Goal: Find specific page/section: Find specific page/section

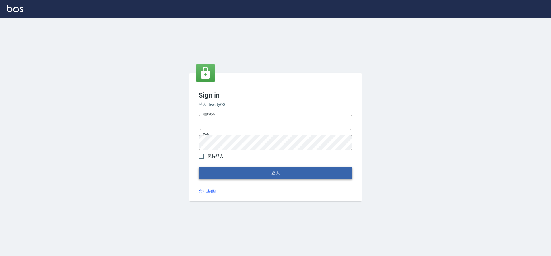
type input "0976742122"
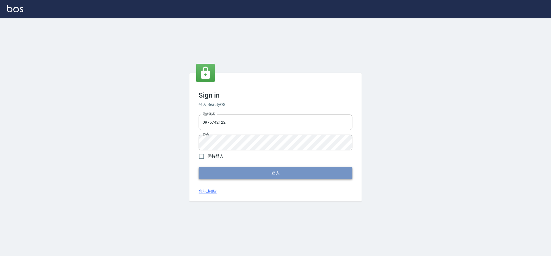
click at [252, 172] on button "登入" at bounding box center [275, 173] width 154 height 12
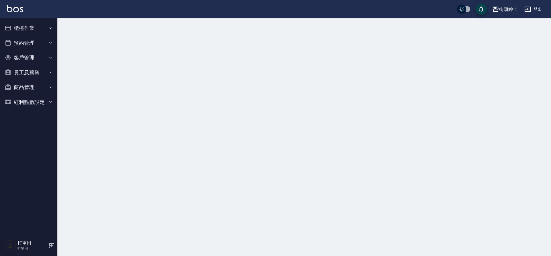
click at [31, 42] on button "預約管理" at bounding box center [28, 43] width 53 height 15
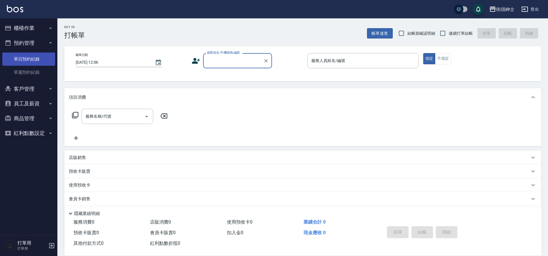
click at [30, 62] on link "單日預約紀錄" at bounding box center [28, 58] width 53 height 13
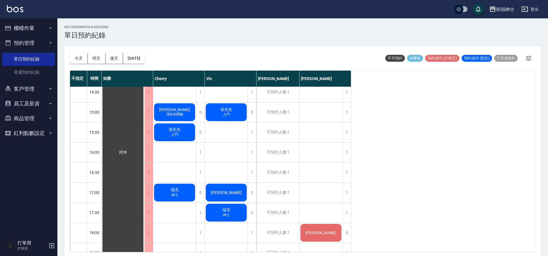
scroll to position [250, 0]
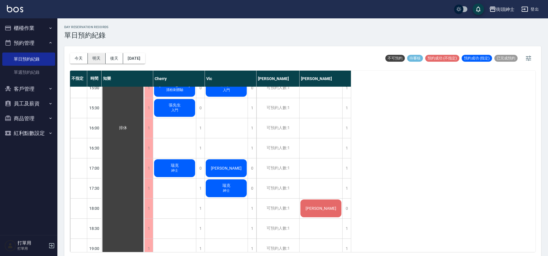
click at [101, 54] on button "明天" at bounding box center [97, 58] width 18 height 11
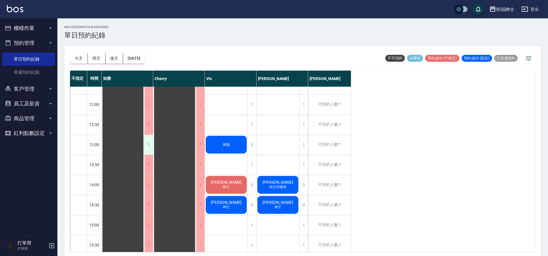
scroll to position [111, 0]
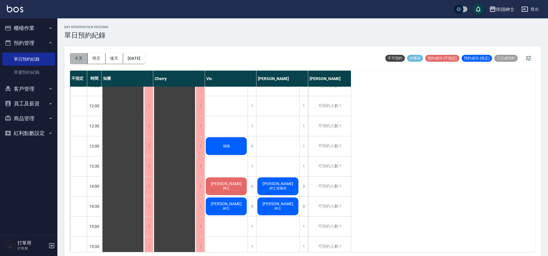
click at [84, 55] on button "今天" at bounding box center [79, 58] width 18 height 11
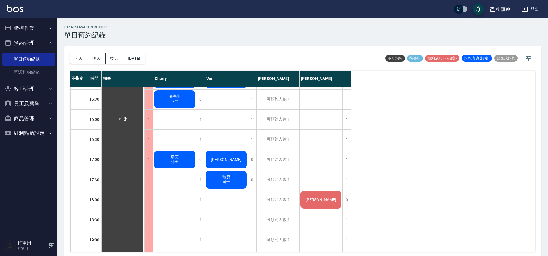
scroll to position [200, 0]
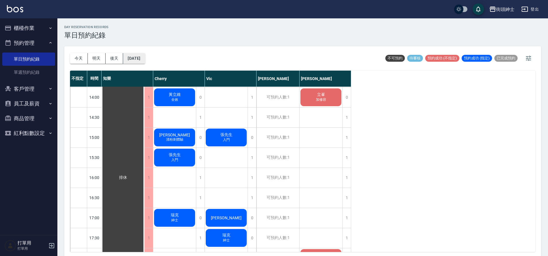
click at [145, 59] on button "2025/08/11" at bounding box center [134, 58] width 22 height 11
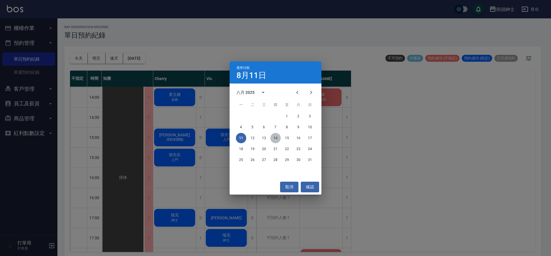
click at [274, 136] on button "14" at bounding box center [275, 138] width 10 height 10
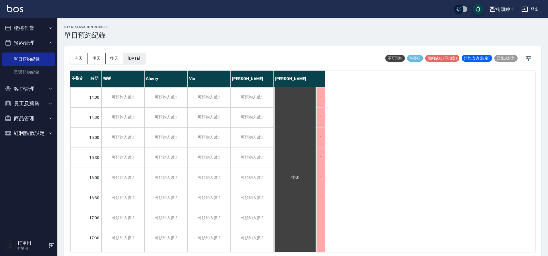
click at [141, 56] on button "2025/08/14" at bounding box center [134, 58] width 22 height 11
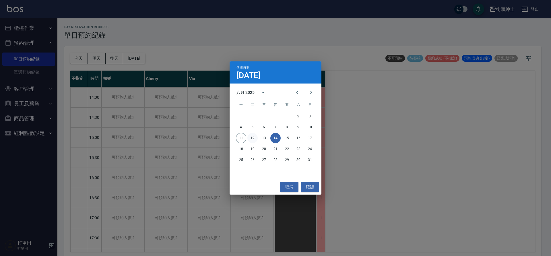
click at [251, 140] on button "12" at bounding box center [252, 138] width 10 height 10
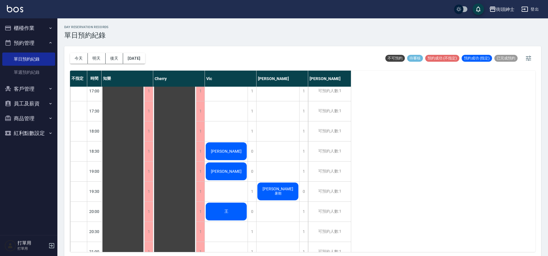
scroll to position [338, 0]
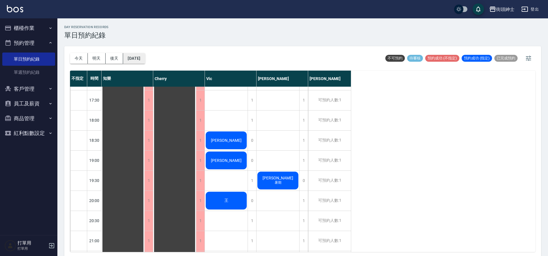
click at [145, 58] on button "2025/08/12" at bounding box center [134, 58] width 22 height 11
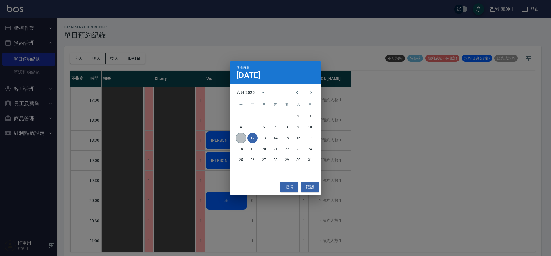
click at [239, 134] on button "11" at bounding box center [241, 138] width 10 height 10
click at [239, 134] on div at bounding box center [275, 128] width 551 height 256
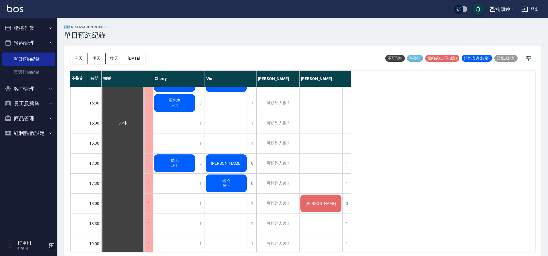
scroll to position [256, 0]
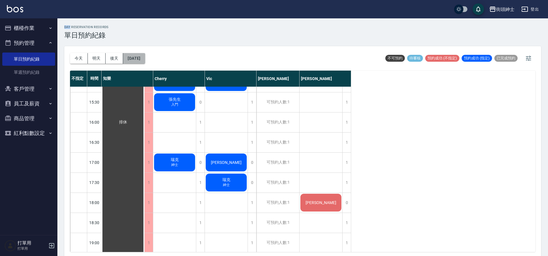
click at [145, 58] on button "[DATE]" at bounding box center [134, 58] width 22 height 11
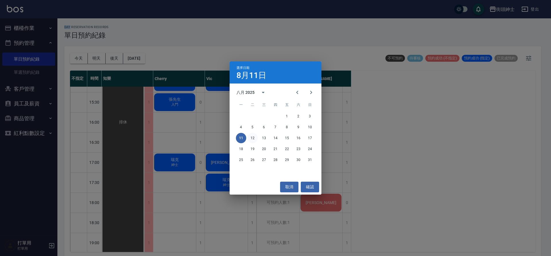
click at [251, 135] on button "12" at bounding box center [252, 138] width 10 height 10
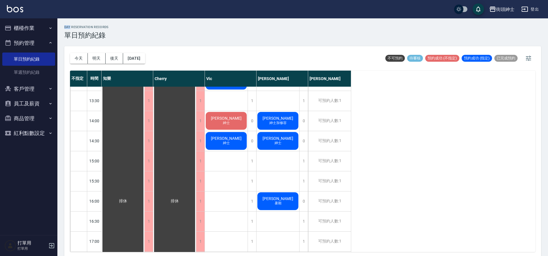
scroll to position [298, 0]
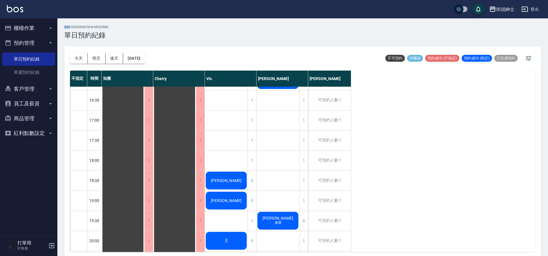
click at [77, 54] on button "今天" at bounding box center [79, 58] width 18 height 11
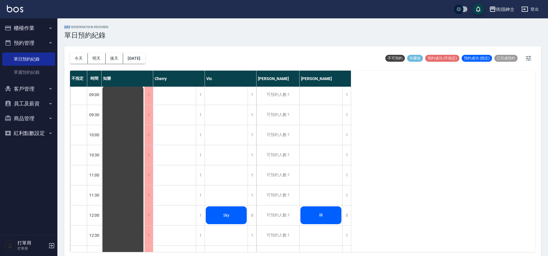
scroll to position [2, 0]
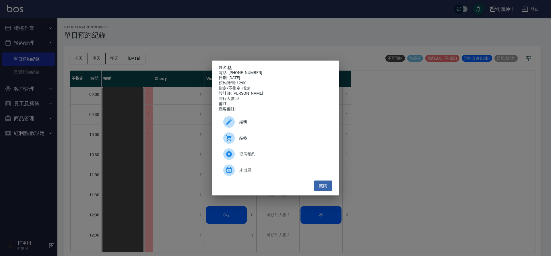
click at [230, 67] on link "林" at bounding box center [229, 67] width 4 height 5
drag, startPoint x: 324, startPoint y: 187, endPoint x: 321, endPoint y: 183, distance: 4.7
click at [324, 186] on button "關閉" at bounding box center [323, 185] width 18 height 11
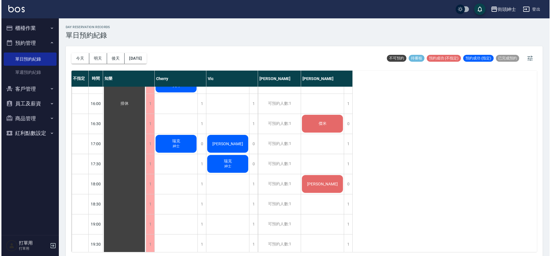
scroll to position [278, 0]
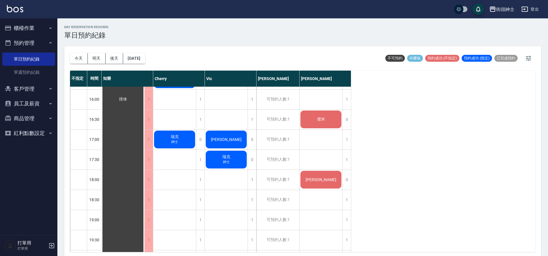
click at [144, 184] on div "[PERSON_NAME]" at bounding box center [123, 99] width 43 height 582
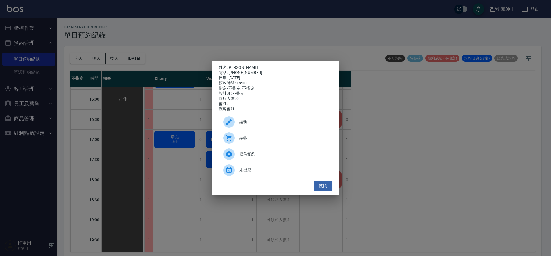
click at [238, 66] on link "[PERSON_NAME]" at bounding box center [242, 67] width 31 height 5
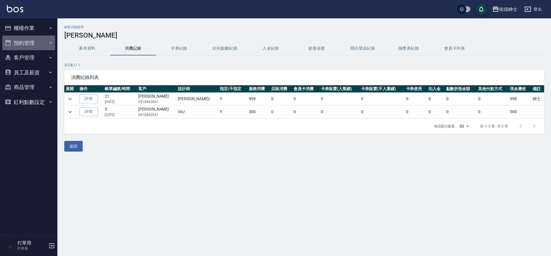
click at [38, 44] on button "預約管理" at bounding box center [28, 43] width 53 height 15
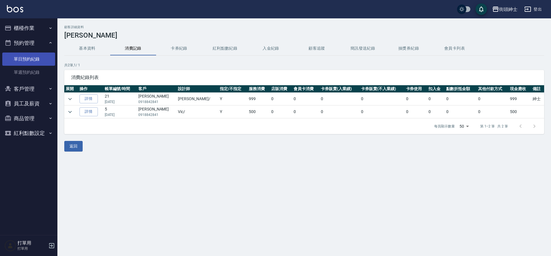
click at [43, 61] on link "單日預約紀錄" at bounding box center [28, 58] width 53 height 13
